Goal: Find specific page/section: Find specific page/section

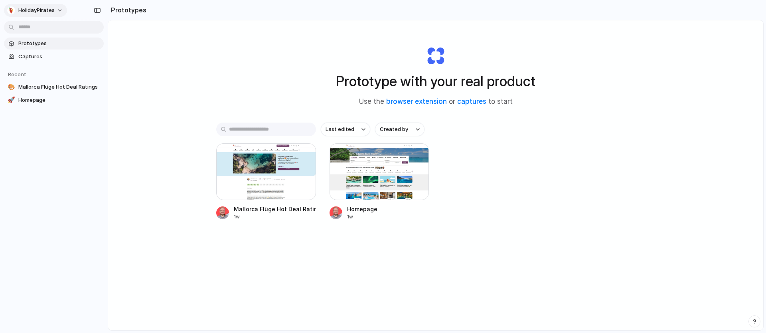
click at [43, 9] on span "HolidayPirates" at bounding box center [36, 10] width 36 height 8
click at [43, 9] on div "Settings Invite members Change theme Sign out" at bounding box center [383, 166] width 766 height 333
click at [48, 57] on span "Captures" at bounding box center [59, 57] width 82 height 8
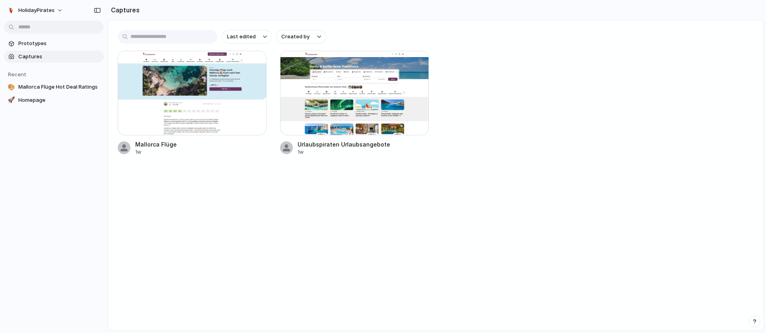
click at [38, 36] on section "Prototypes Captures" at bounding box center [54, 49] width 108 height 27
click at [38, 41] on span "Prototypes" at bounding box center [59, 43] width 82 height 8
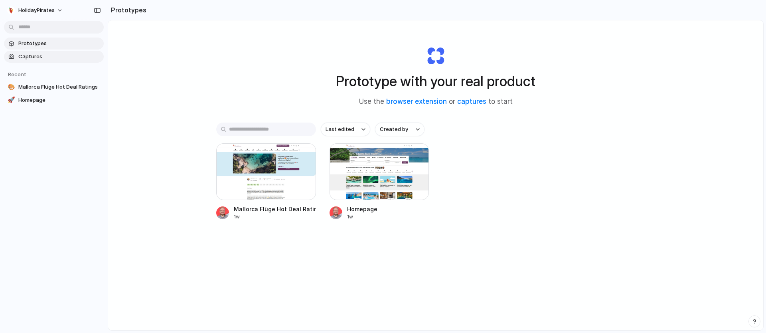
click at [77, 59] on span "Captures" at bounding box center [59, 57] width 82 height 8
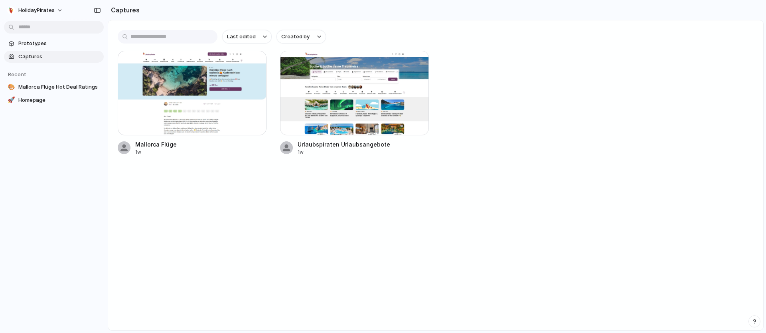
click at [514, 114] on div "Mallorca Flüge 1w Urlaubspiraten Urlaubsangebote 1w" at bounding box center [436, 103] width 636 height 105
click at [203, 107] on div at bounding box center [192, 93] width 149 height 85
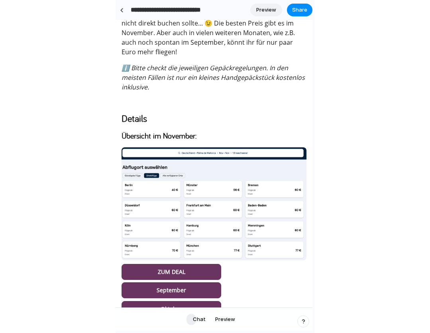
scroll to position [537, 0]
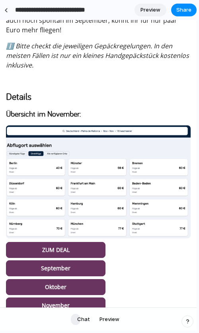
click at [197, 164] on div "**********" at bounding box center [99, 166] width 199 height 333
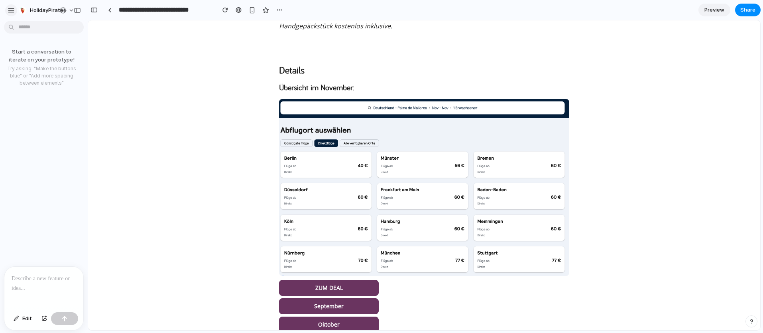
scroll to position [0, 0]
click at [47, 288] on div at bounding box center [43, 287] width 79 height 42
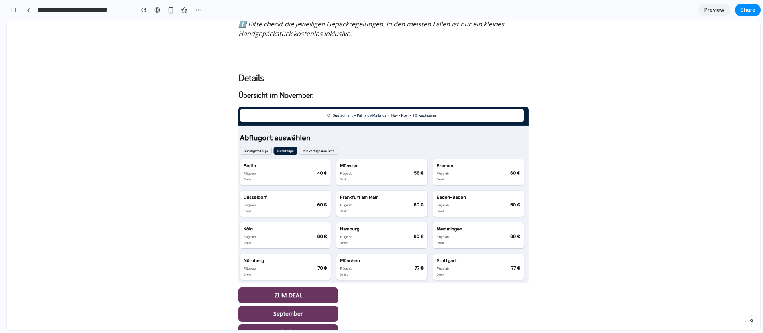
scroll to position [447, 0]
click at [7, 14] on div "**********" at bounding box center [381, 166] width 763 height 333
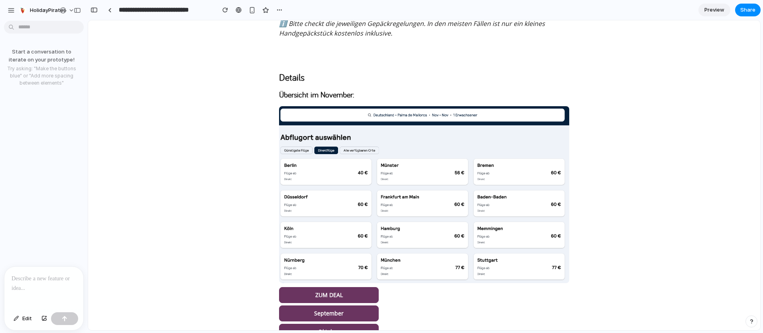
click at [32, 282] on p at bounding box center [44, 279] width 65 height 10
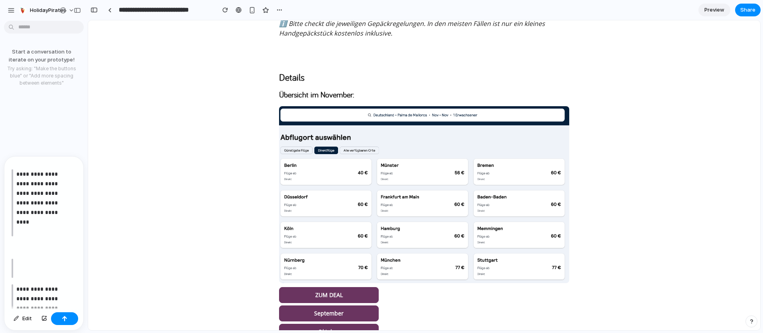
scroll to position [310, 0]
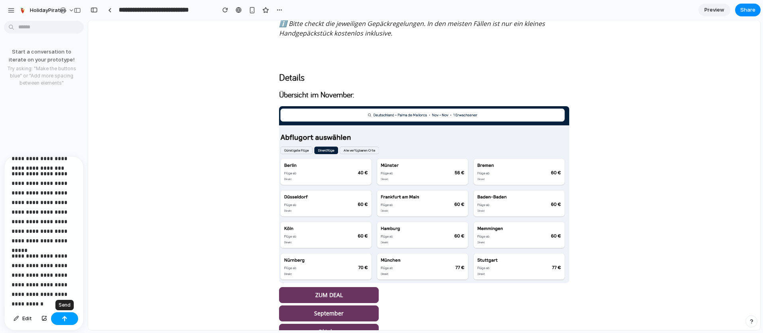
click at [59, 319] on button "button" at bounding box center [64, 318] width 27 height 13
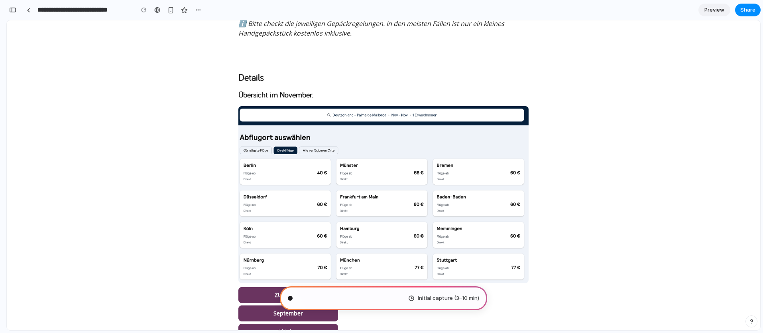
scroll to position [0, 0]
type input "**********"
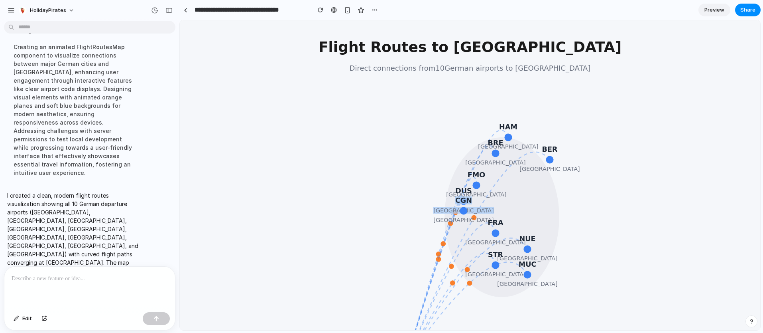
drag, startPoint x: 389, startPoint y: 250, endPoint x: 396, endPoint y: 191, distance: 58.6
click at [396, 191] on icon "BER [GEOGRAPHIC_DATA] HAM [GEOGRAPHIC_DATA] BRE [GEOGRAPHIC_DATA] DUS [GEOGRAPH…" at bounding box center [470, 248] width 479 height 319
click at [400, 221] on icon "BER [GEOGRAPHIC_DATA] HAM [GEOGRAPHIC_DATA] BRE [GEOGRAPHIC_DATA] DUS [GEOGRAPH…" at bounding box center [470, 248] width 479 height 319
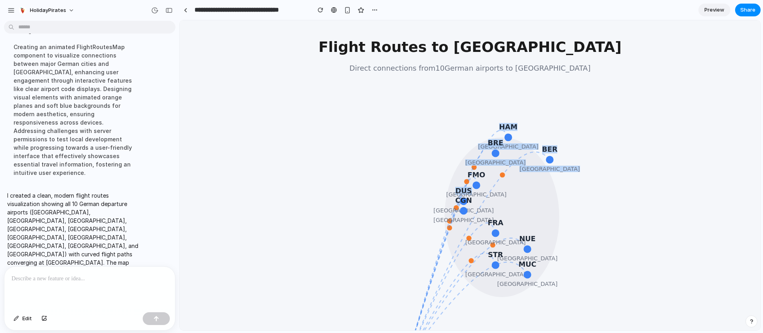
drag, startPoint x: 417, startPoint y: 230, endPoint x: 452, endPoint y: 200, distance: 45.9
click at [452, 200] on icon "BER [GEOGRAPHIC_DATA] HAM [GEOGRAPHIC_DATA] BRE [GEOGRAPHIC_DATA] DUS [GEOGRAPH…" at bounding box center [470, 248] width 479 height 319
click at [400, 223] on icon "BER [GEOGRAPHIC_DATA] HAM [GEOGRAPHIC_DATA] BRE [GEOGRAPHIC_DATA] DUS [GEOGRAPH…" at bounding box center [470, 248] width 479 height 319
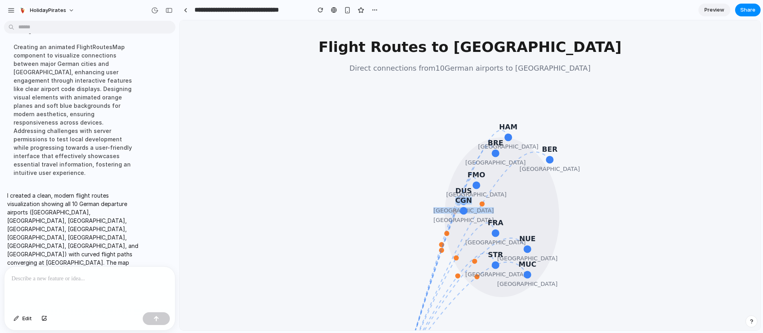
drag, startPoint x: 415, startPoint y: 219, endPoint x: 415, endPoint y: 211, distance: 8.4
click at [415, 211] on icon "BER [GEOGRAPHIC_DATA] HAM [GEOGRAPHIC_DATA] BRE [GEOGRAPHIC_DATA] DUS [GEOGRAPH…" at bounding box center [470, 248] width 479 height 319
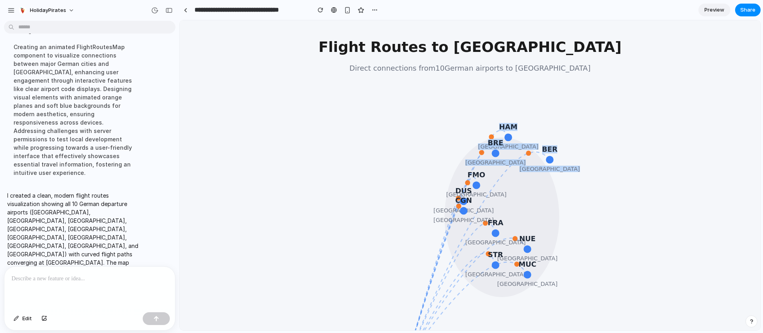
drag, startPoint x: 505, startPoint y: 195, endPoint x: 441, endPoint y: 164, distance: 71.7
click at [442, 164] on icon "BER [GEOGRAPHIC_DATA] HAM [GEOGRAPHIC_DATA] BRE [GEOGRAPHIC_DATA] DUS [GEOGRAPH…" at bounding box center [470, 248] width 479 height 319
click at [434, 164] on icon "BER [GEOGRAPHIC_DATA] HAM [GEOGRAPHIC_DATA] BRE [GEOGRAPHIC_DATA] DUS [GEOGRAPH…" at bounding box center [470, 248] width 479 height 319
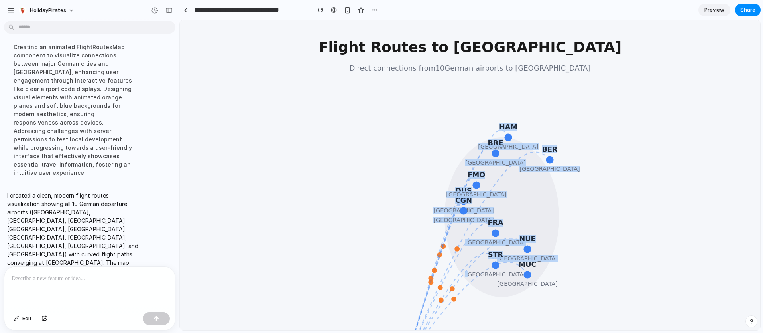
drag, startPoint x: 487, startPoint y: 237, endPoint x: 487, endPoint y: 209, distance: 27.5
click at [487, 209] on icon "BER [GEOGRAPHIC_DATA] HAM [GEOGRAPHIC_DATA] BRE [GEOGRAPHIC_DATA] DUS [GEOGRAPH…" at bounding box center [470, 248] width 479 height 319
click at [293, 197] on icon "BER [GEOGRAPHIC_DATA] HAM [GEOGRAPHIC_DATA] BRE [GEOGRAPHIC_DATA] DUS [GEOGRAPH…" at bounding box center [470, 248] width 479 height 319
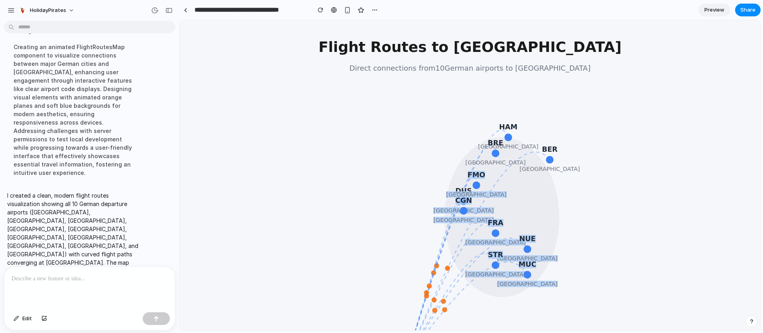
drag, startPoint x: 335, startPoint y: 235, endPoint x: 337, endPoint y: 223, distance: 13.1
click at [337, 223] on icon "BER [GEOGRAPHIC_DATA] HAM [GEOGRAPHIC_DATA] BRE [GEOGRAPHIC_DATA] DUS [GEOGRAPH…" at bounding box center [470, 248] width 479 height 319
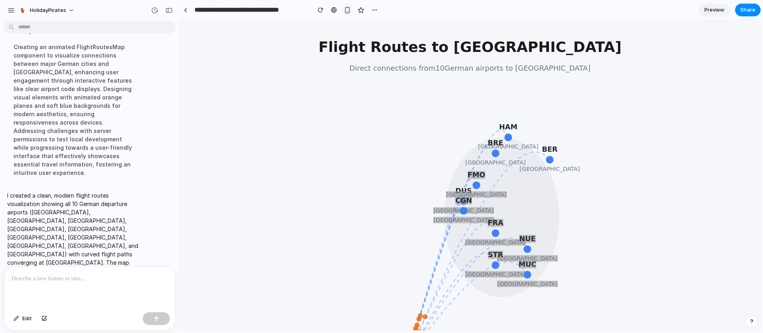
click at [344, 10] on div "button" at bounding box center [347, 10] width 7 height 7
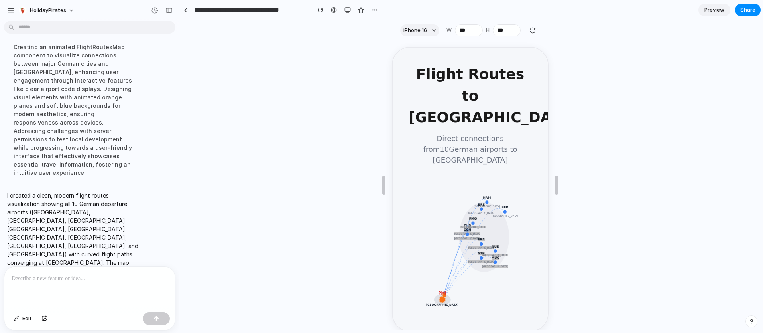
scroll to position [14, 0]
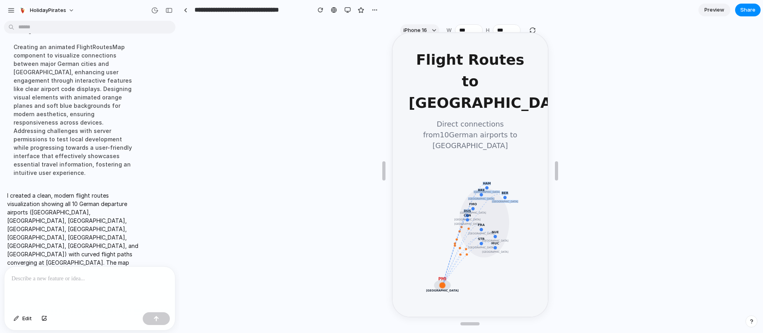
drag, startPoint x: 476, startPoint y: 171, endPoint x: 458, endPoint y: 192, distance: 28.6
click at [445, 194] on icon "BER [GEOGRAPHIC_DATA] HAM [GEOGRAPHIC_DATA] BRE [GEOGRAPHIC_DATA] DUS [GEOGRAPH…" at bounding box center [469, 235] width 139 height 139
drag, startPoint x: 461, startPoint y: 190, endPoint x: 478, endPoint y: 172, distance: 24.6
click at [478, 187] on ellipse at bounding box center [483, 221] width 50 height 69
click at [416, 167] on icon "BER [GEOGRAPHIC_DATA] HAM [GEOGRAPHIC_DATA] BRE [GEOGRAPHIC_DATA] DUS [GEOGRAPH…" at bounding box center [469, 235] width 139 height 139
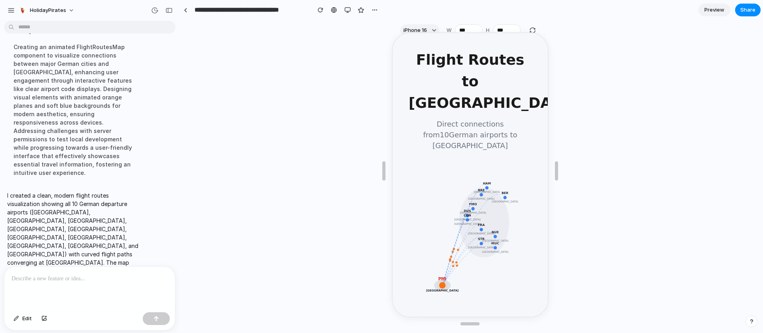
click at [92, 292] on div at bounding box center [89, 287] width 171 height 42
paste div
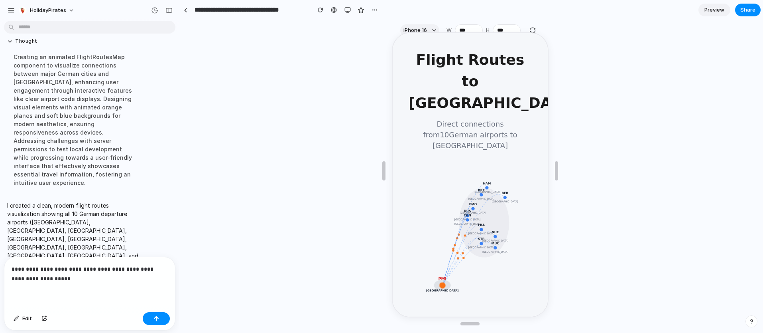
scroll to position [294, 0]
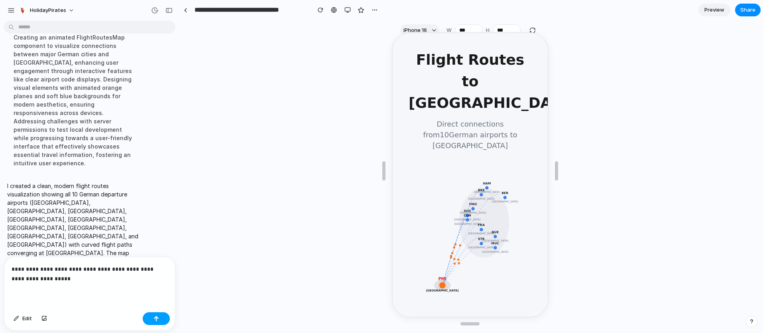
click at [157, 316] on div "button" at bounding box center [157, 319] width 6 height 6
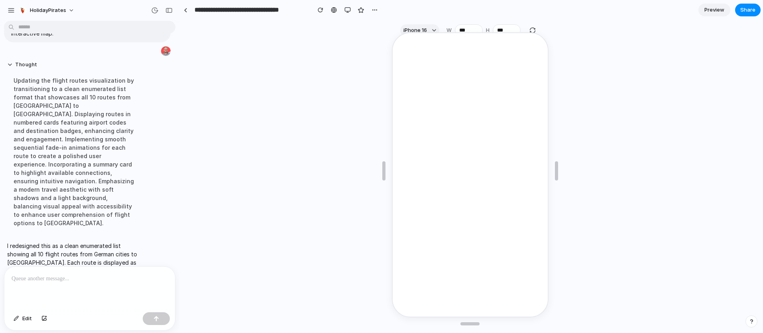
scroll to position [0, 0]
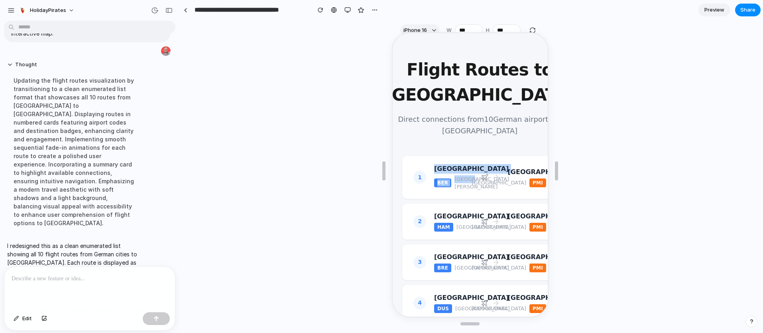
drag, startPoint x: 470, startPoint y: 182, endPoint x: 439, endPoint y: 178, distance: 31.1
click at [430, 176] on div "1 [GEOGRAPHIC_DATA] BER [GEOGRAPHIC_DATA][PERSON_NAME] [GEOGRAPHIC_DATA] [GEOGR…" at bounding box center [478, 176] width 155 height 43
drag, startPoint x: 465, startPoint y: 181, endPoint x: 422, endPoint y: 178, distance: 42.4
click at [420, 178] on div "1 [GEOGRAPHIC_DATA] BER [GEOGRAPHIC_DATA][PERSON_NAME] [GEOGRAPHIC_DATA] [GEOGR…" at bounding box center [478, 176] width 155 height 43
click at [345, 10] on div "button" at bounding box center [348, 10] width 6 height 6
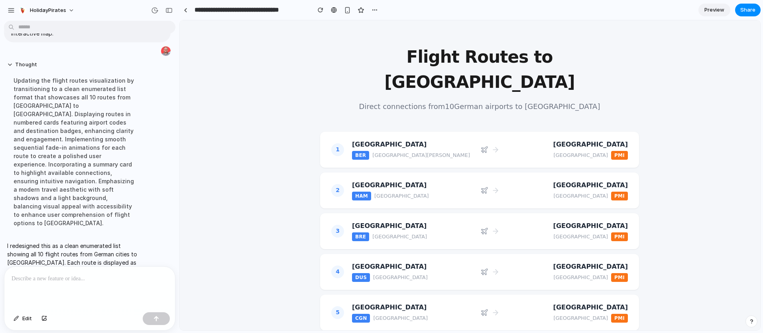
click at [446, 151] on div "BER [GEOGRAPHIC_DATA][PERSON_NAME]" at bounding box center [412, 155] width 120 height 9
click at [347, 11] on div "button" at bounding box center [347, 10] width 7 height 7
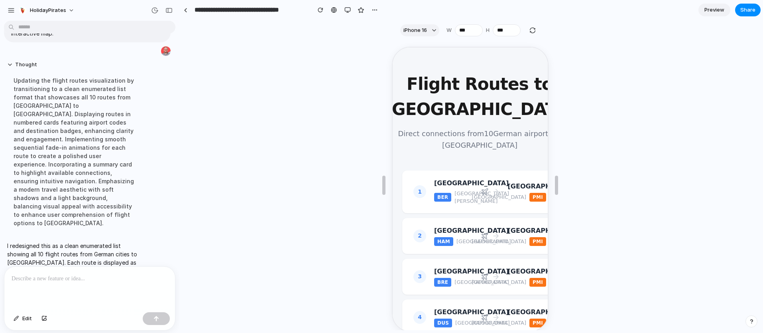
scroll to position [14, 0]
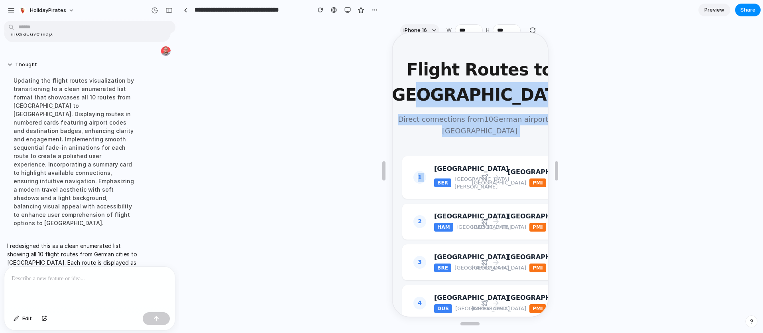
drag, startPoint x: 477, startPoint y: 149, endPoint x: 475, endPoint y: 97, distance: 51.9
drag, startPoint x: 386, startPoint y: 189, endPoint x: 14, endPoint y: 155, distance: 373.0
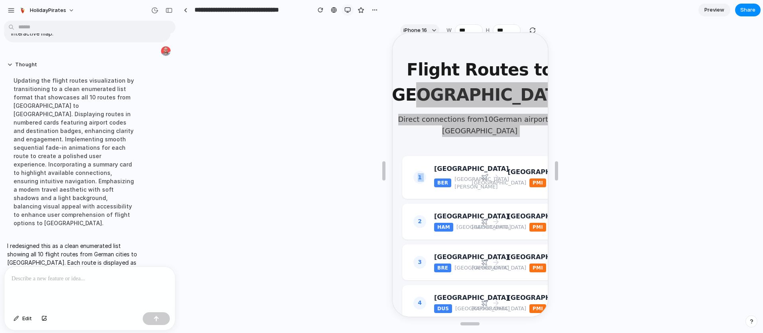
click at [347, 9] on div "button" at bounding box center [348, 10] width 6 height 6
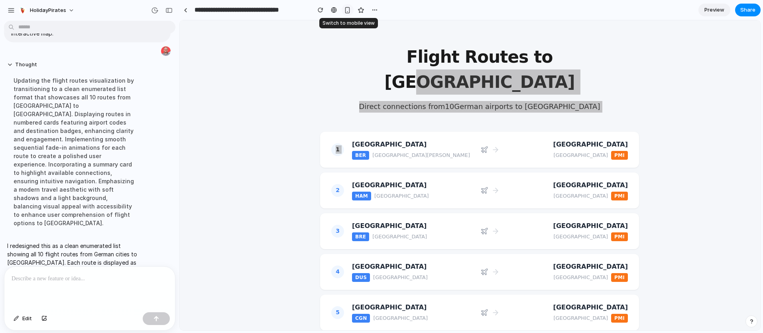
scroll to position [0, 0]
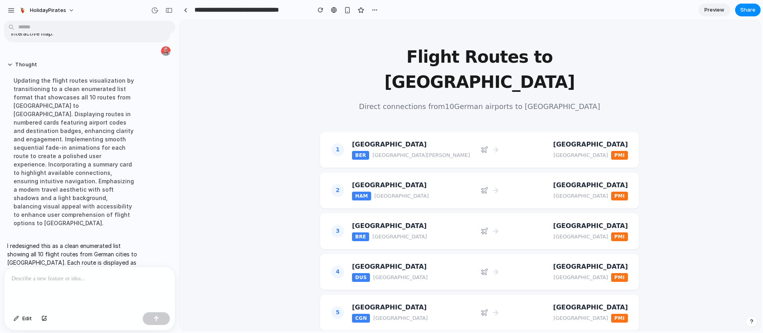
click at [293, 167] on div "Flight Routes to [GEOGRAPHIC_DATA] Direct connections from 10 German airports t…" at bounding box center [480, 318] width 600 height 596
click at [138, 282] on p at bounding box center [90, 279] width 156 height 10
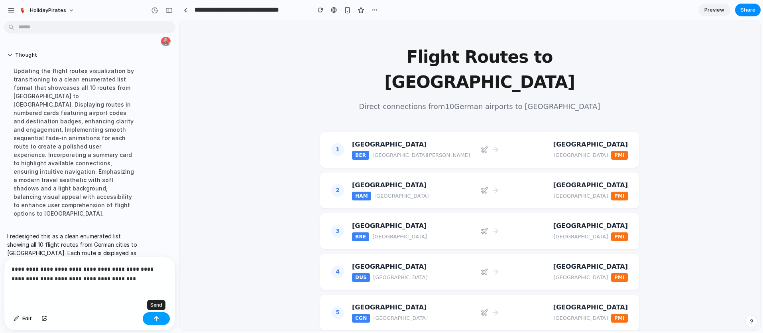
click at [164, 321] on button "button" at bounding box center [156, 318] width 27 height 13
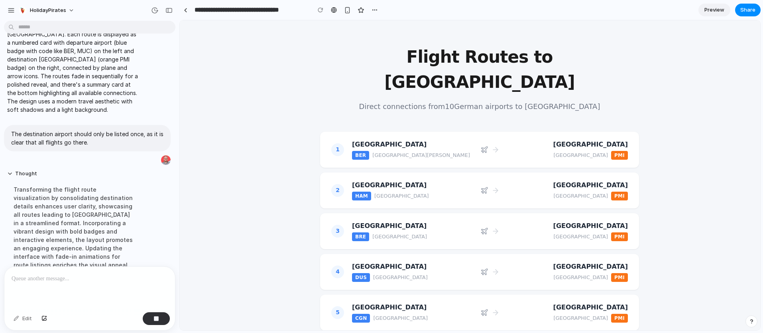
scroll to position [540, 0]
